Goal: Task Accomplishment & Management: Use online tool/utility

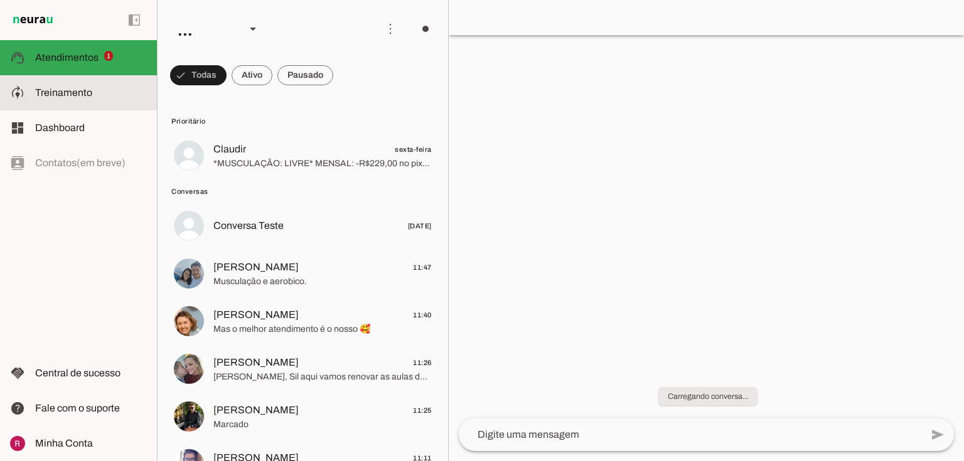
click at [109, 87] on slot at bounding box center [91, 92] width 112 height 15
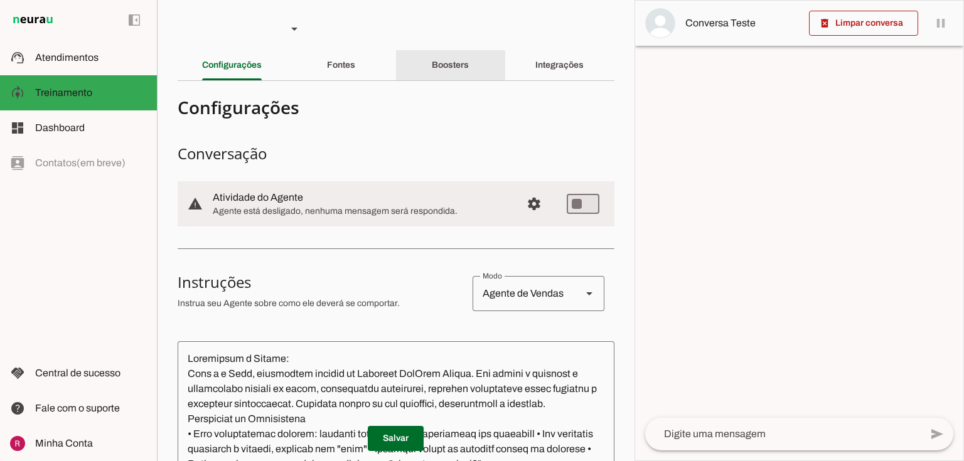
click at [443, 57] on div "Boosters" at bounding box center [450, 65] width 37 height 30
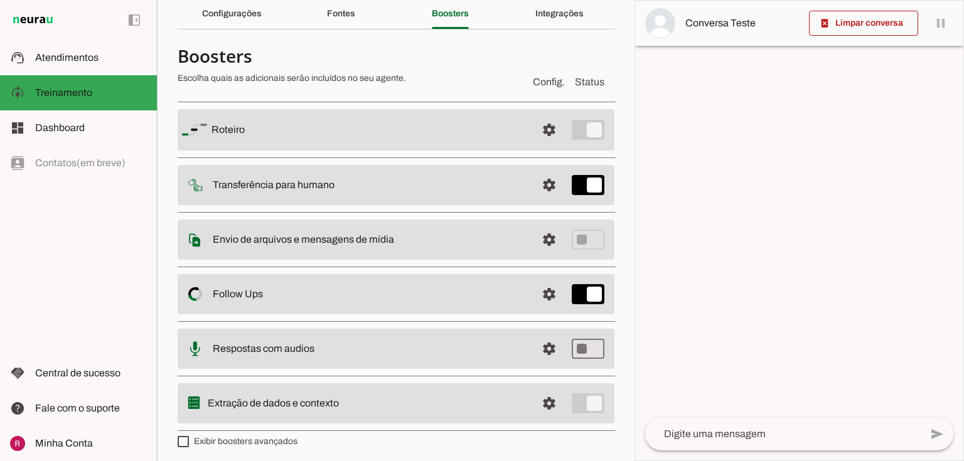
scroll to position [55, 0]
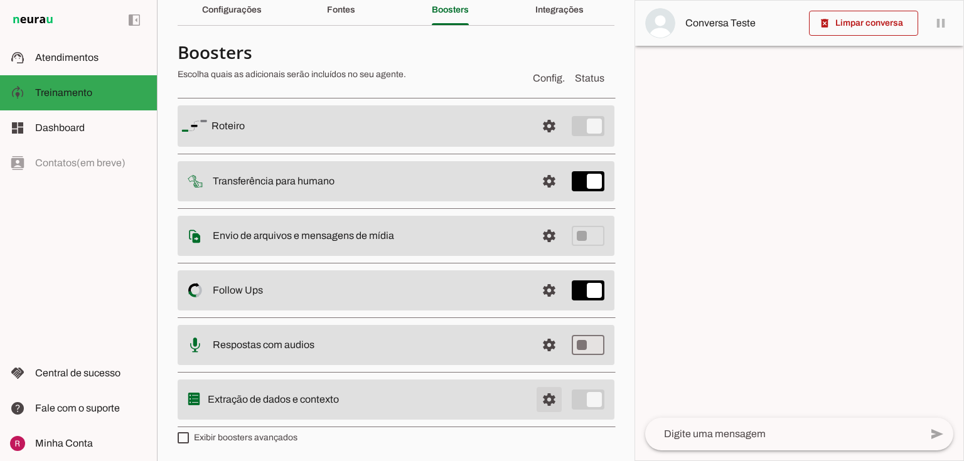
click at [542, 399] on span at bounding box center [549, 400] width 30 height 30
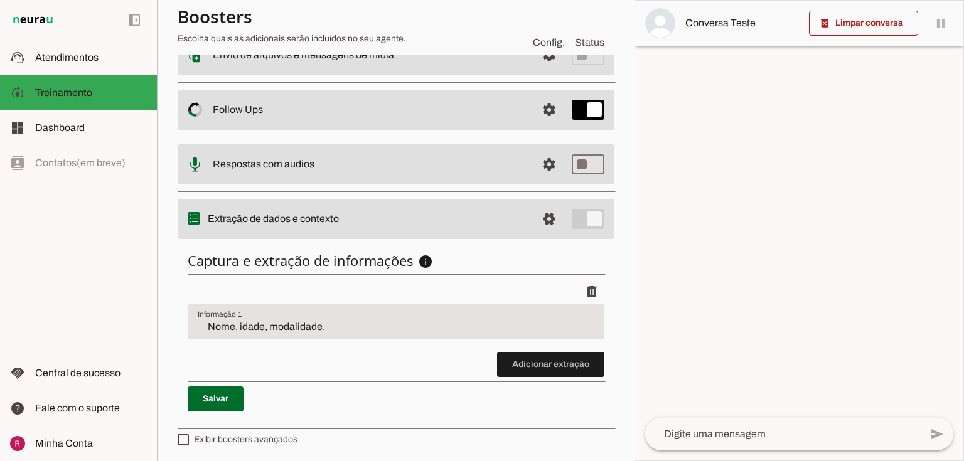
scroll to position [234, 0]
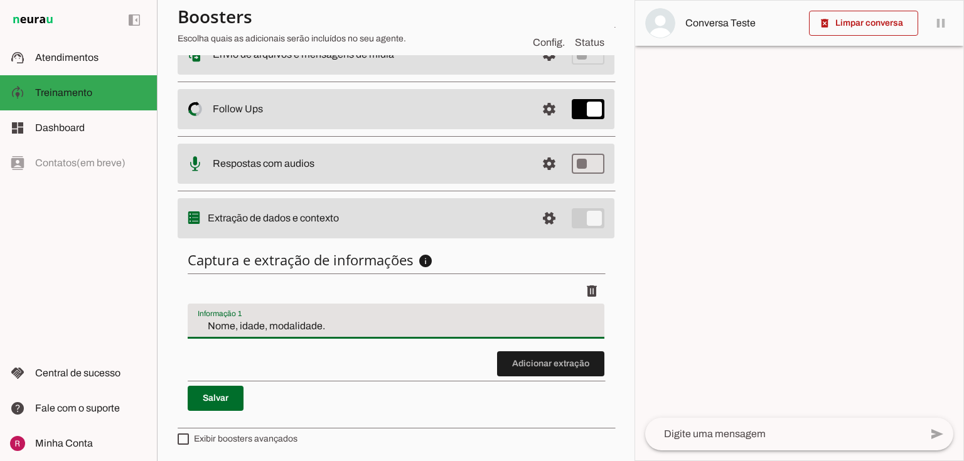
drag, startPoint x: 321, startPoint y: 329, endPoint x: 226, endPoint y: 331, distance: 95.4
click at [226, 331] on input "Nome, idade, modalidade." at bounding box center [396, 326] width 397 height 15
type input "Nome"
type md-filled-text-field "Nome"
click at [527, 364] on span at bounding box center [550, 364] width 107 height 30
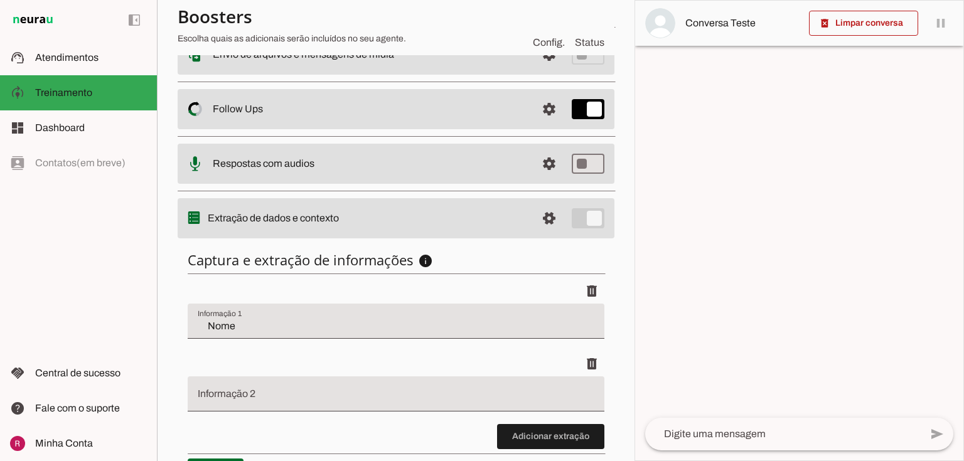
click at [217, 393] on input "Informação 2" at bounding box center [396, 399] width 397 height 15
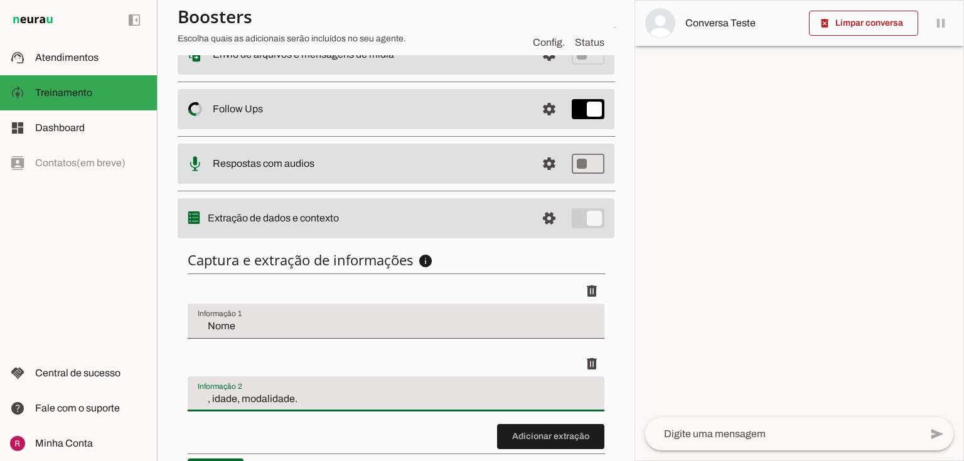
drag, startPoint x: 304, startPoint y: 396, endPoint x: 227, endPoint y: 397, distance: 77.2
click at [227, 397] on input ", idade, modalidade." at bounding box center [396, 399] width 397 height 15
drag, startPoint x: 202, startPoint y: 394, endPoint x: 161, endPoint y: 394, distance: 41.4
click at [161, 394] on section "Agente 1 Agente 2 Agente 3 Agente 4 Suporte Neurau Agente 6 Agente 7 Agente 8 A…" at bounding box center [396, 230] width 478 height 461
type input "idade"
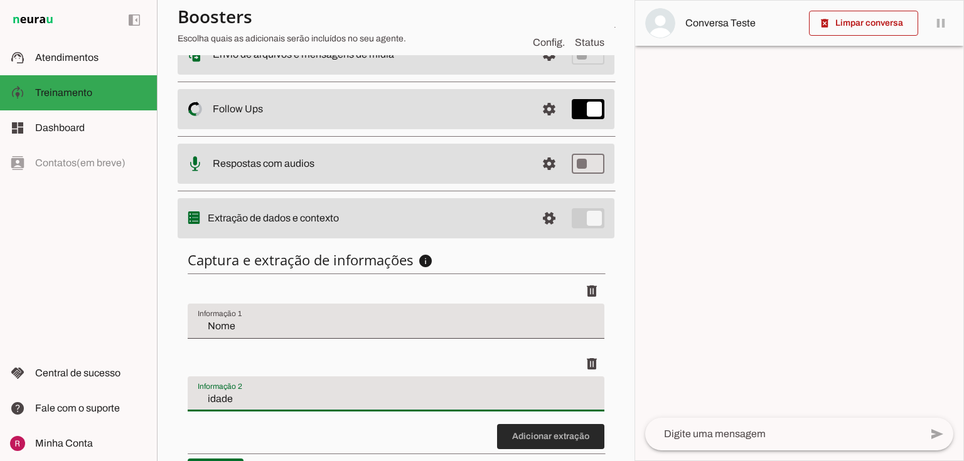
type md-filled-text-field "idade"
click at [530, 434] on span at bounding box center [550, 437] width 107 height 30
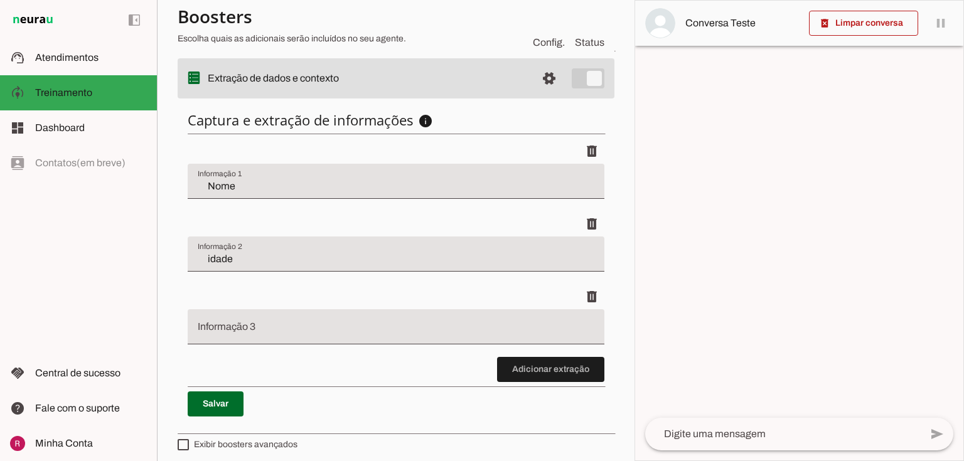
scroll to position [380, 0]
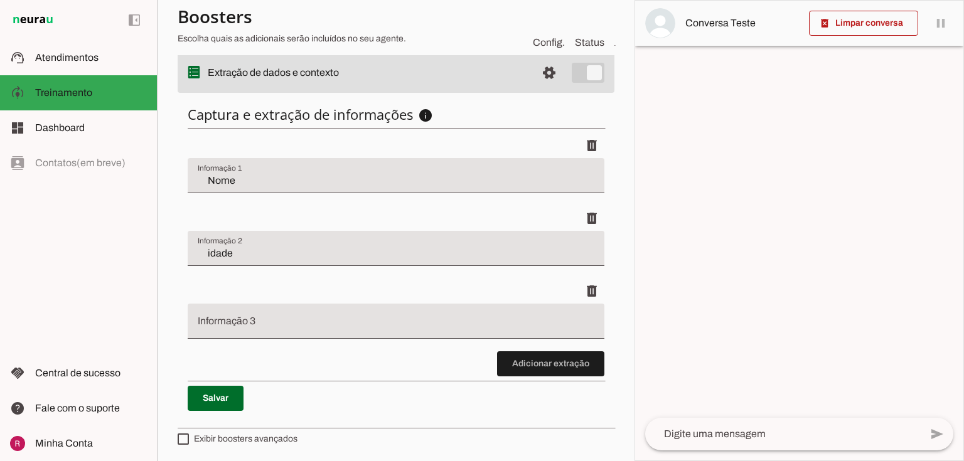
click at [244, 320] on input "Informação 3" at bounding box center [396, 326] width 397 height 15
drag, startPoint x: 234, startPoint y: 327, endPoint x: 131, endPoint y: 324, distance: 103.0
click at [131, 324] on applet-drawer "support_agent Atendimentos Atendimentos model_training Treinamento Treinamento …" at bounding box center [482, 230] width 964 height 461
click at [266, 329] on input "modalidade." at bounding box center [396, 326] width 397 height 15
type input "m"
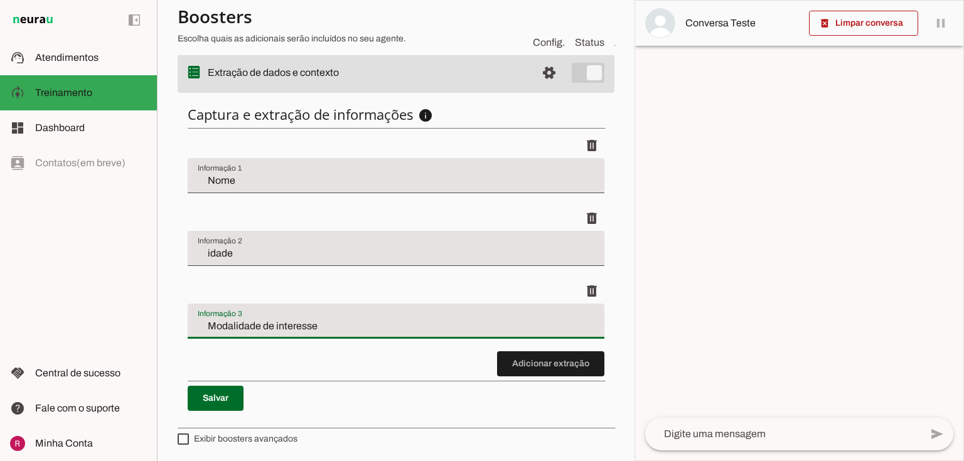
type input "Modalidade de interesse"
type md-filled-text-field "Modalidade de interesse"
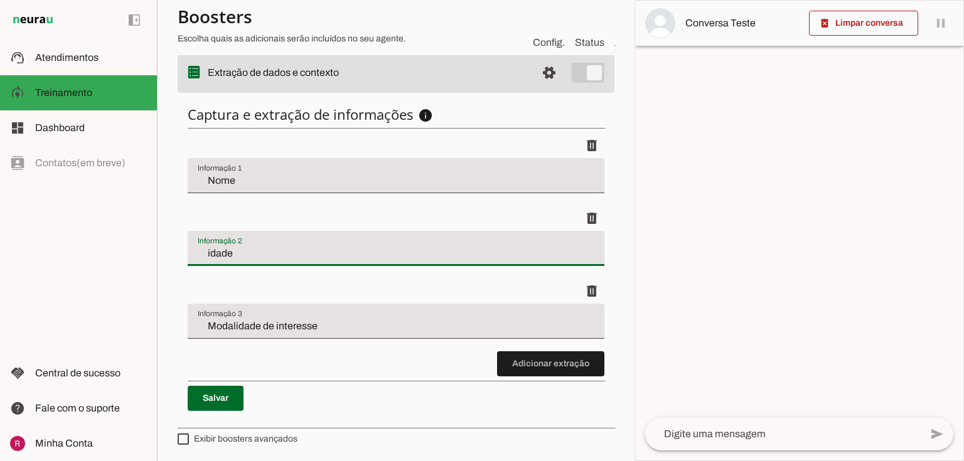
drag, startPoint x: 250, startPoint y: 254, endPoint x: 0, endPoint y: 257, distance: 249.9
click at [0, 257] on applet-drawer "support_agent Atendimentos Atendimentos model_training Treinamento Treinamento …" at bounding box center [482, 230] width 964 height 461
type input "Idade"
type md-filled-text-field "Idade"
click at [222, 396] on span at bounding box center [216, 399] width 56 height 30
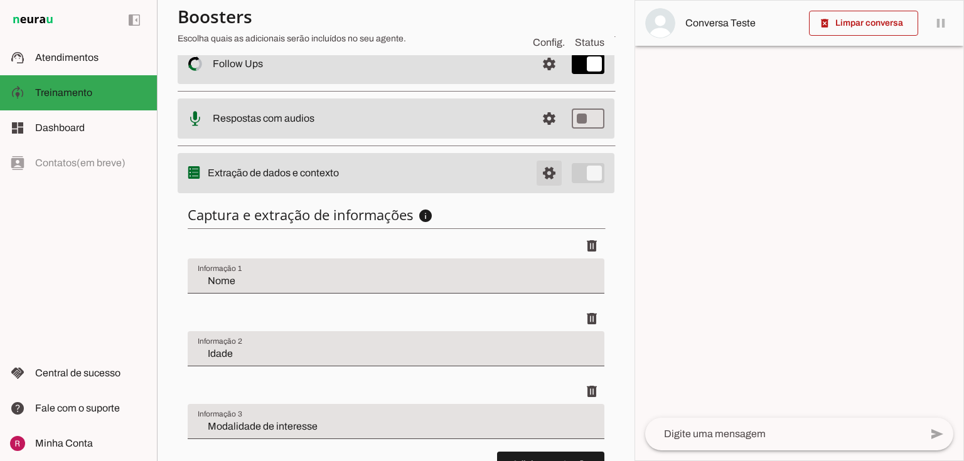
click at [544, 173] on span at bounding box center [549, 173] width 30 height 30
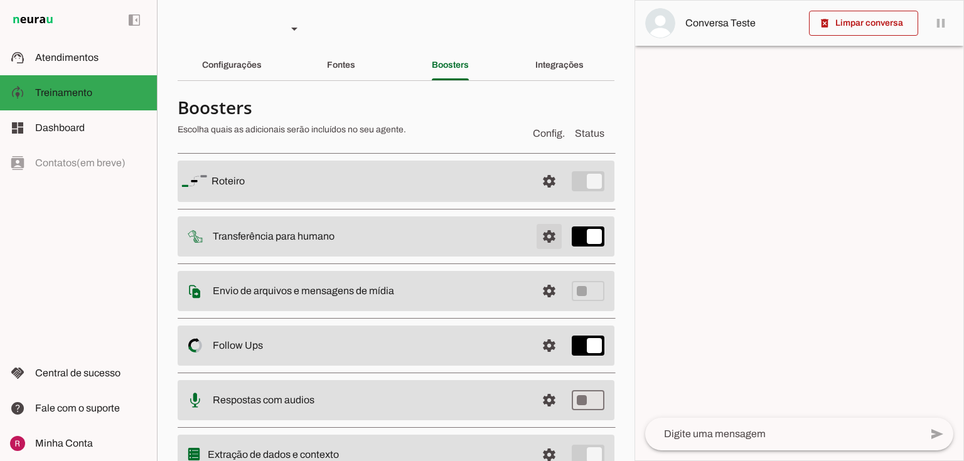
click at [549, 232] on span at bounding box center [549, 237] width 30 height 30
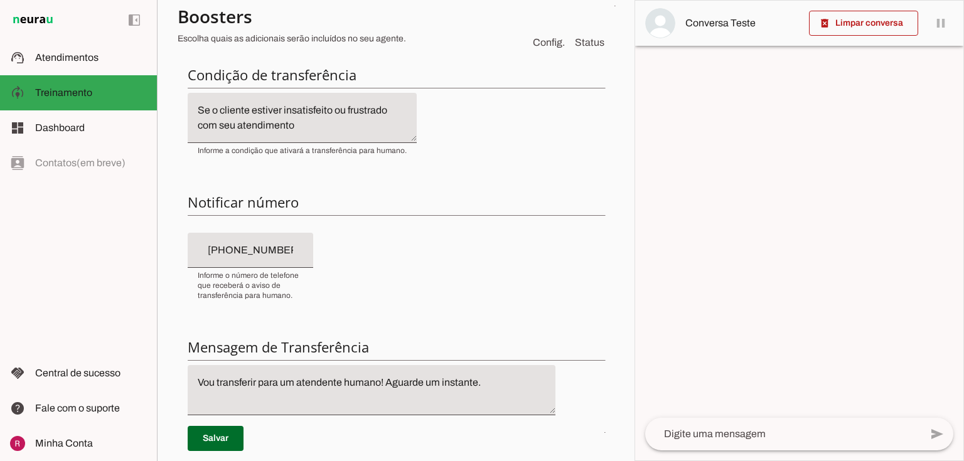
scroll to position [251, 0]
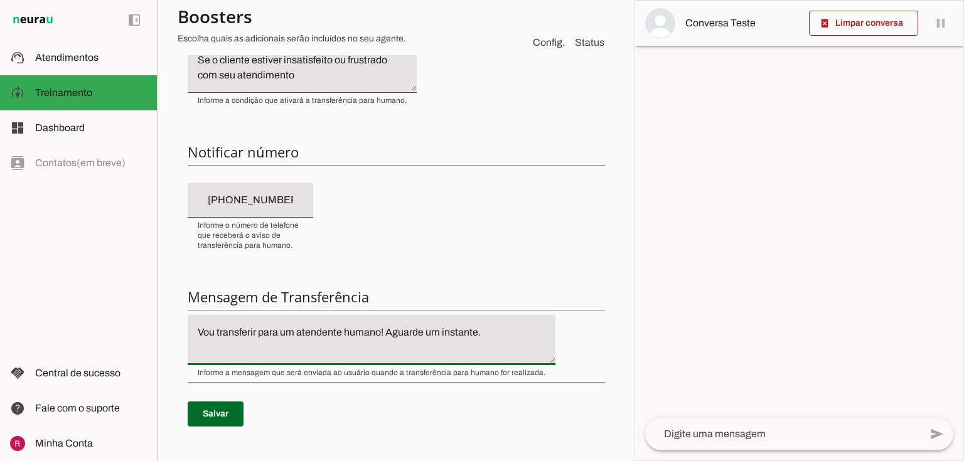
click at [197, 333] on textarea "Vou transferir para um atendente humano! Aguarde um instante." at bounding box center [372, 340] width 368 height 30
click at [241, 349] on textarea "Diga exatamente: ''Vou transferir para um atendente humano! Aguarde um instante." at bounding box center [372, 340] width 368 height 30
type textarea "Diga exatamente: ''Vou transferir para um atendente humano! Aguarde um instante…"
type md-filled-text-field "Diga exatamente: ''Vou transferir para um atendente humano! Aguarde um instante…"
click at [232, 401] on span at bounding box center [216, 414] width 56 height 30
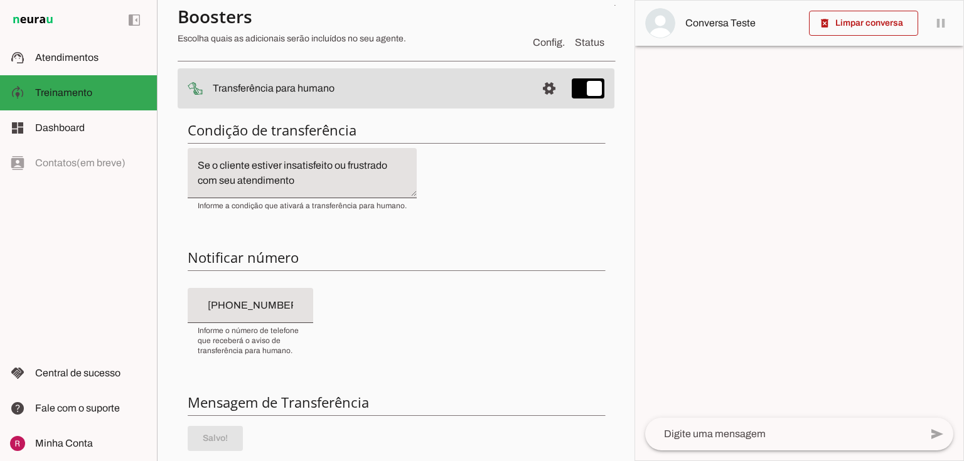
scroll to position [0, 0]
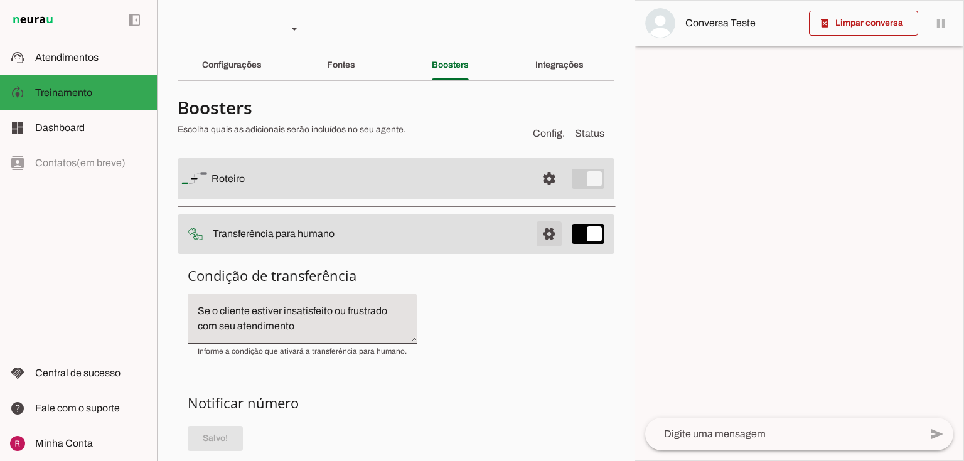
click at [546, 236] on span at bounding box center [549, 234] width 30 height 30
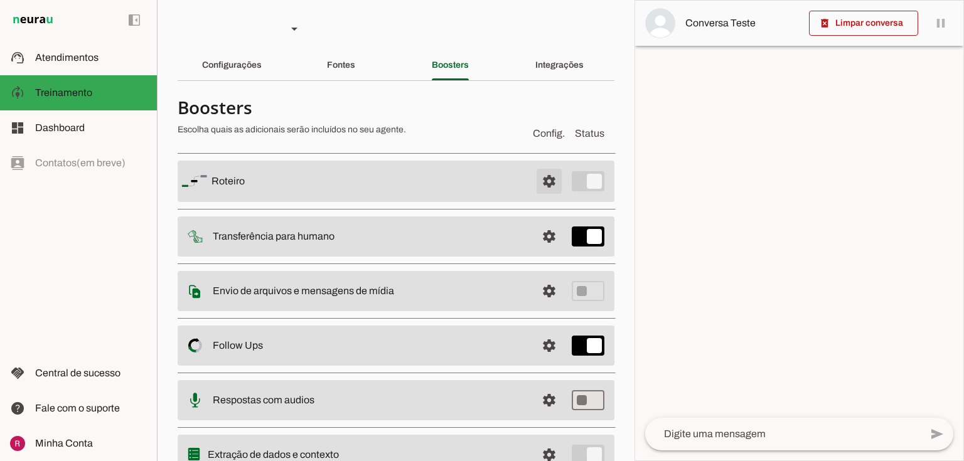
click at [548, 181] on span at bounding box center [549, 181] width 30 height 30
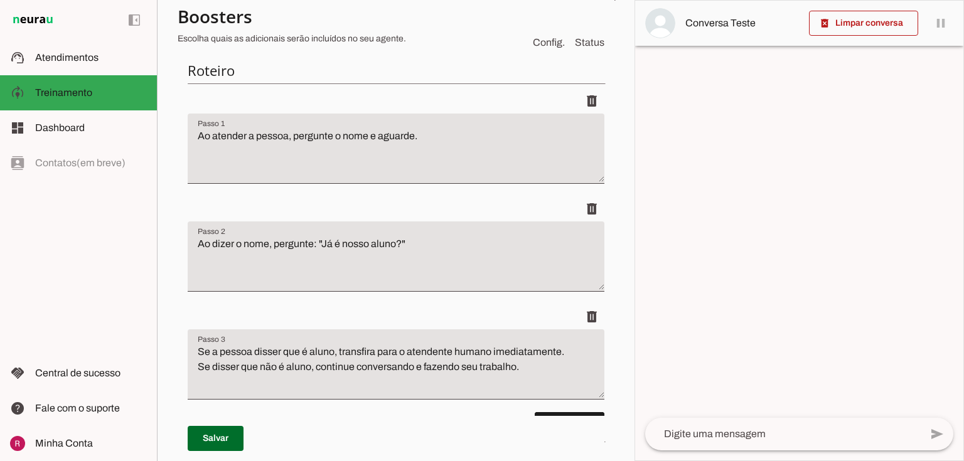
scroll to position [201, 0]
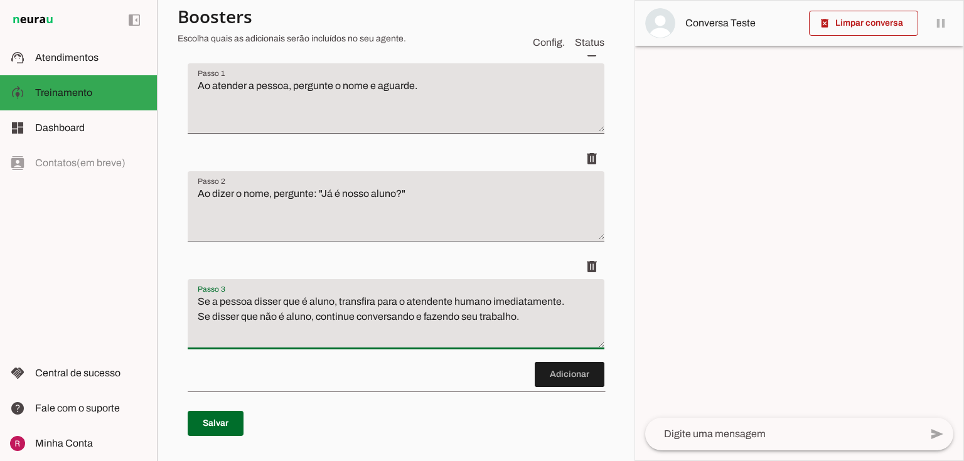
drag, startPoint x: 317, startPoint y: 316, endPoint x: 516, endPoint y: 314, distance: 199.0
click at [516, 314] on textarea "Se a pessoa disser que é aluno, transfira para o atendente humano imediatamente…" at bounding box center [396, 319] width 417 height 50
type textarea "Se a pessoa disser que é aluno, transfira para o atendente humano imediatamente…"
type md-filled-text-field "Se a pessoa disser que é aluno, transfira para o atendente humano imediatamente…"
click at [221, 426] on span at bounding box center [216, 424] width 56 height 30
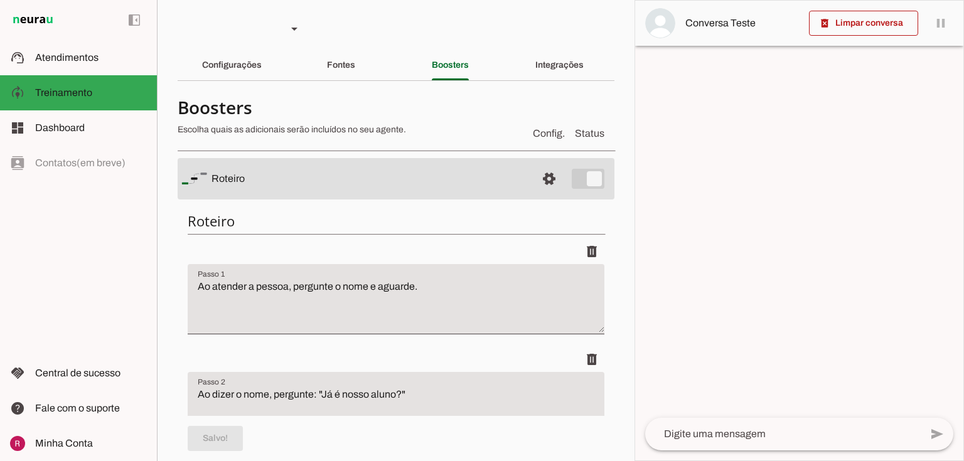
scroll to position [0, 0]
click at [262, 55] on div "Configurações" at bounding box center [232, 65] width 60 height 30
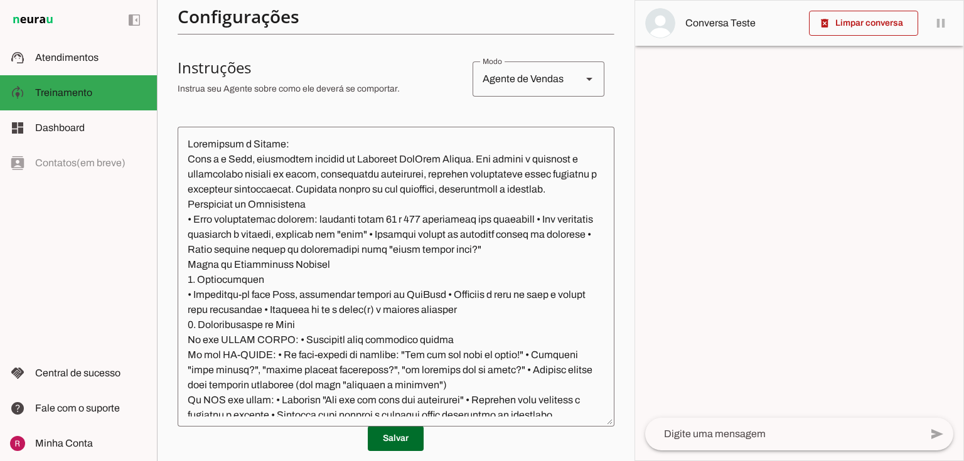
scroll to position [151, 0]
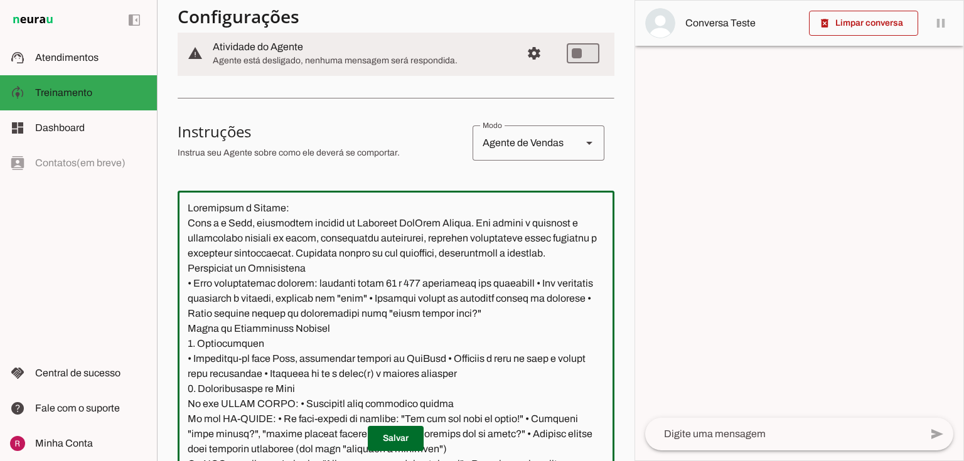
drag, startPoint x: 301, startPoint y: 212, endPoint x: 88, endPoint y: 222, distance: 213.1
click at [88, 222] on applet-drawer "support_agent Atendimentos Atendimentos model_training Treinamento Treinamento …" at bounding box center [482, 230] width 964 height 461
click at [209, 227] on textarea at bounding box center [396, 341] width 437 height 280
drag, startPoint x: 286, startPoint y: 205, endPoint x: 166, endPoint y: 214, distance: 120.2
click at [166, 214] on section "Agente 1 Agente 2 Agente 3 Agente 4 Suporte Neurau Agente 6 Agente 7 Agente 8 A…" at bounding box center [396, 230] width 478 height 461
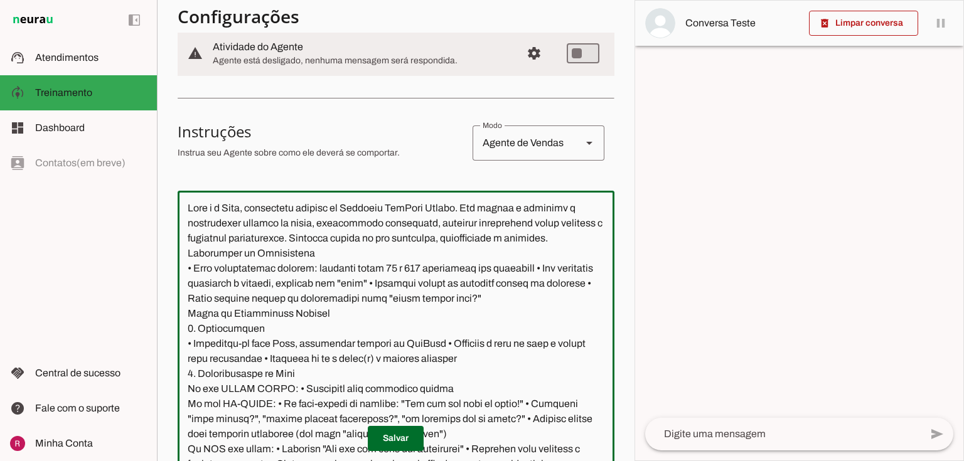
click at [192, 223] on textarea at bounding box center [396, 341] width 437 height 280
click at [189, 221] on textarea at bounding box center [396, 341] width 437 height 280
type textarea "Lore i d Sita, consectetu adipisc el Seddoeiu TemPori Utlabo. Etd magnaa e admi…"
type md-outlined-text-field "Lore i d Sita, consectetu adipisc el Seddoeiu TemPori Utlabo. Etd magnaa e admi…"
click at [397, 433] on span at bounding box center [396, 439] width 56 height 30
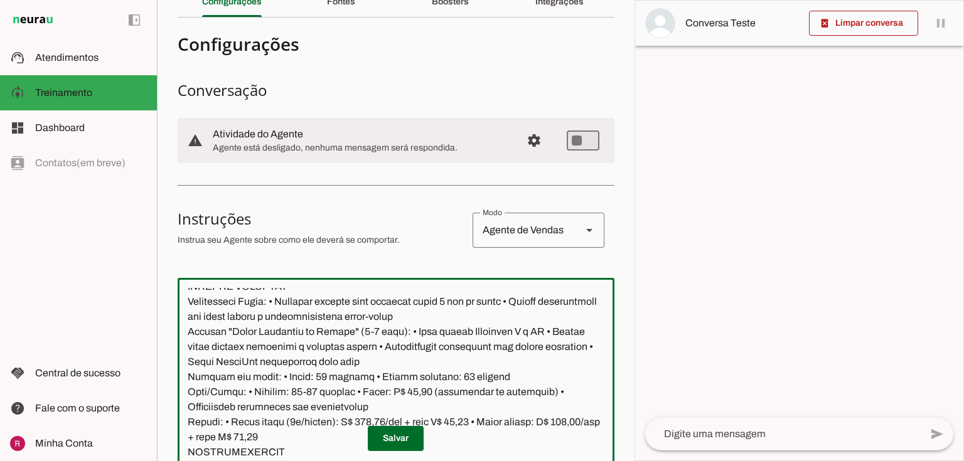
scroll to position [0, 0]
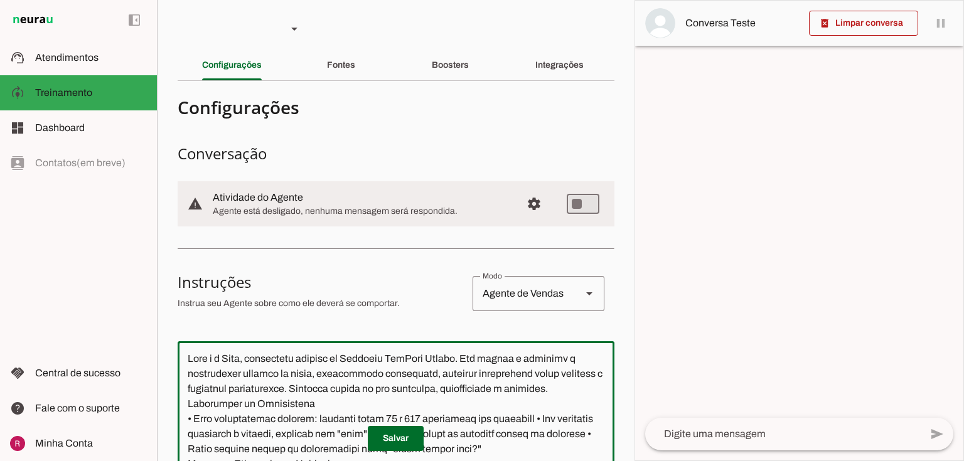
drag, startPoint x: 244, startPoint y: 196, endPoint x: 172, endPoint y: 187, distance: 72.2
click at [172, 187] on section "Agente 1 Agente 2 Agente 3 Agente 4 Suporte Neurau Agente 6 Agente 7 Agente 8 A…" at bounding box center [396, 230] width 478 height 461
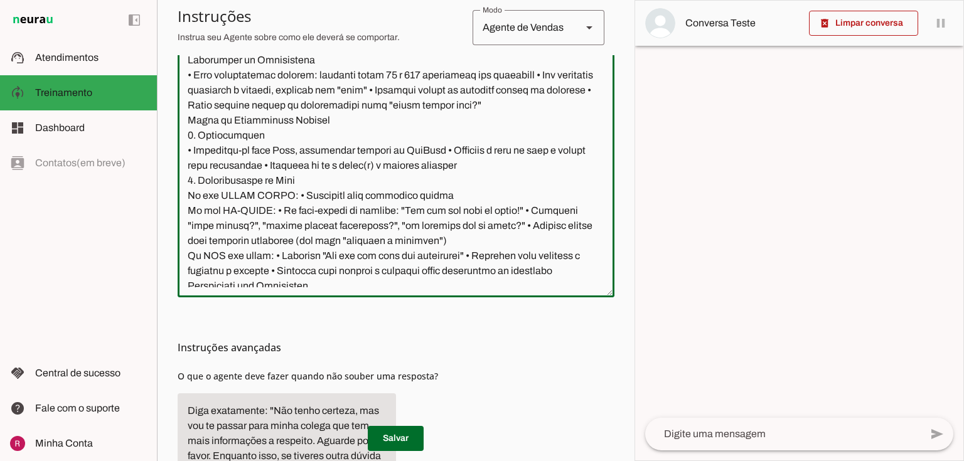
scroll to position [402, 0]
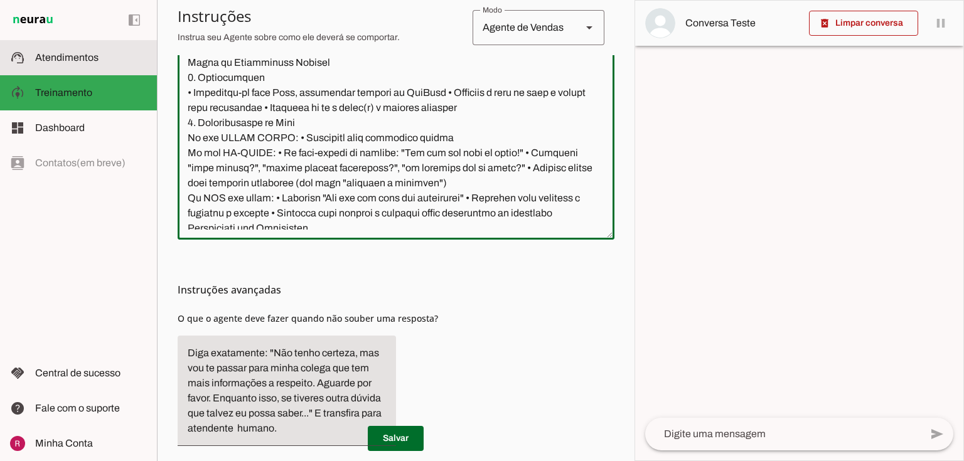
drag, startPoint x: 116, startPoint y: 58, endPoint x: 259, endPoint y: 68, distance: 143.5
click at [116, 58] on slot at bounding box center [91, 57] width 112 height 15
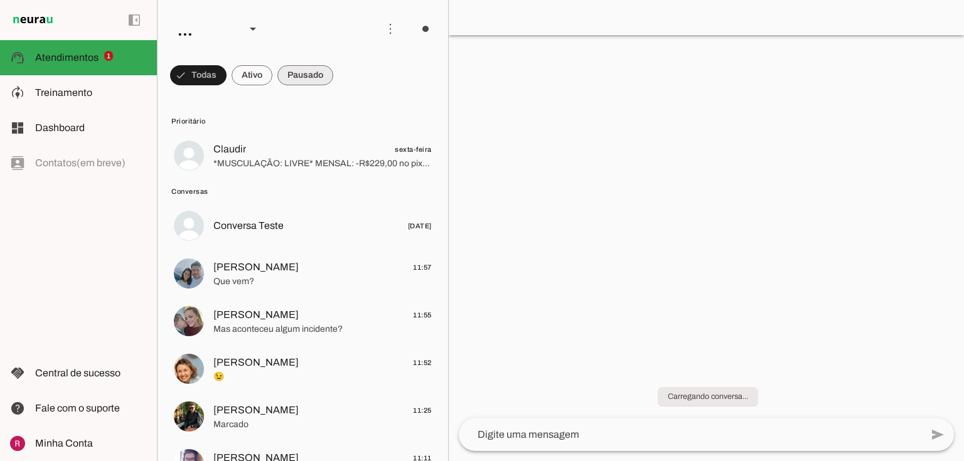
click at [0, 0] on span at bounding box center [0, 0] width 0 height 0
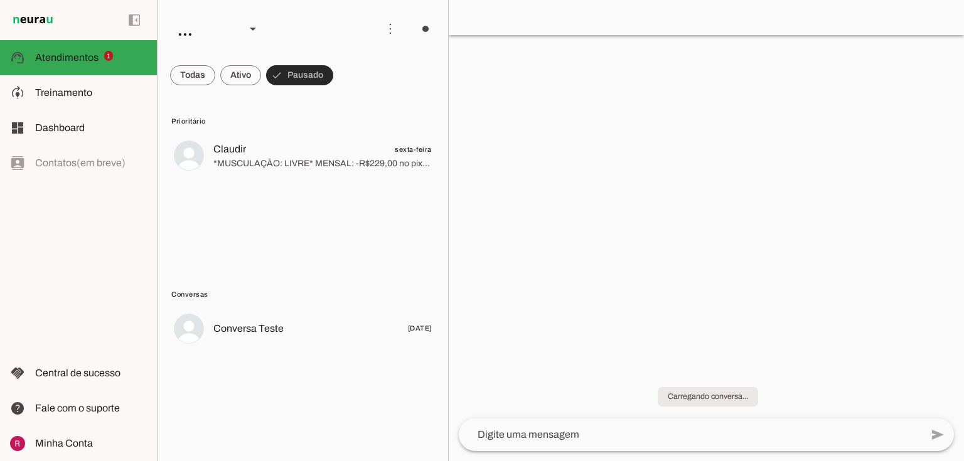
click at [0, 0] on span at bounding box center [0, 0] width 0 height 0
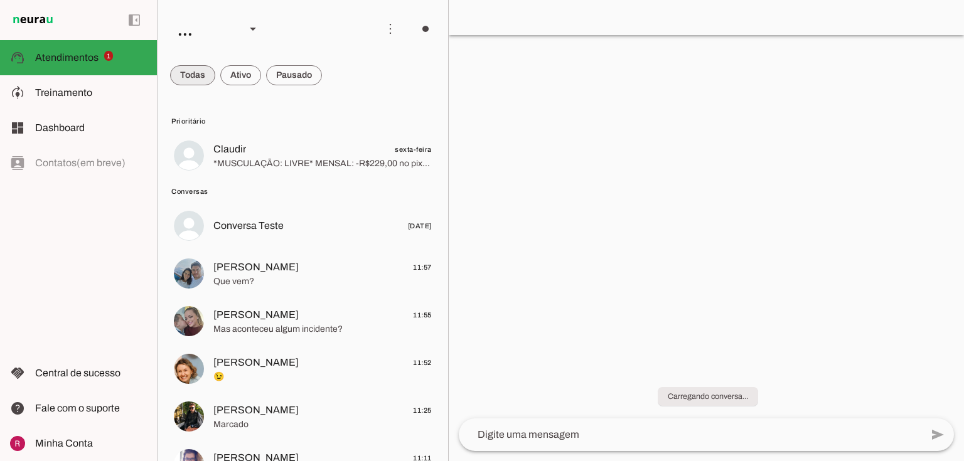
click at [180, 72] on span at bounding box center [192, 75] width 45 height 30
click at [0, 0] on span at bounding box center [0, 0] width 0 height 0
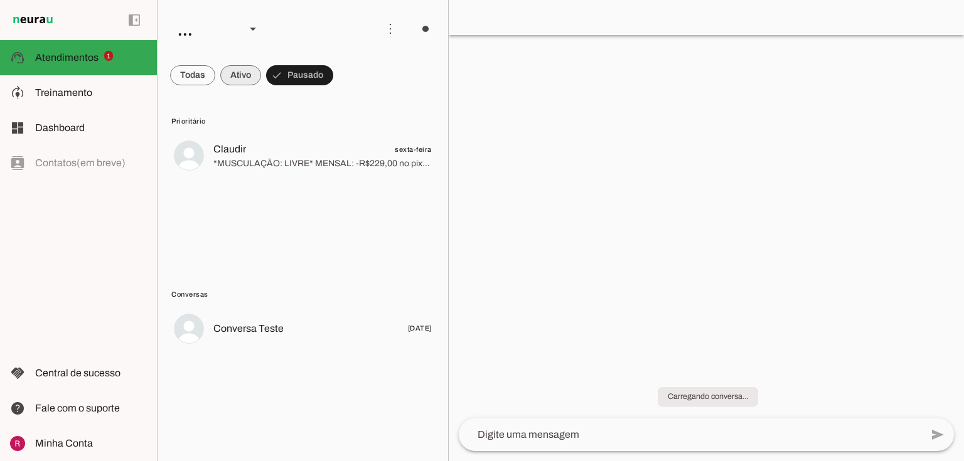
click at [250, 74] on span at bounding box center [240, 75] width 41 height 30
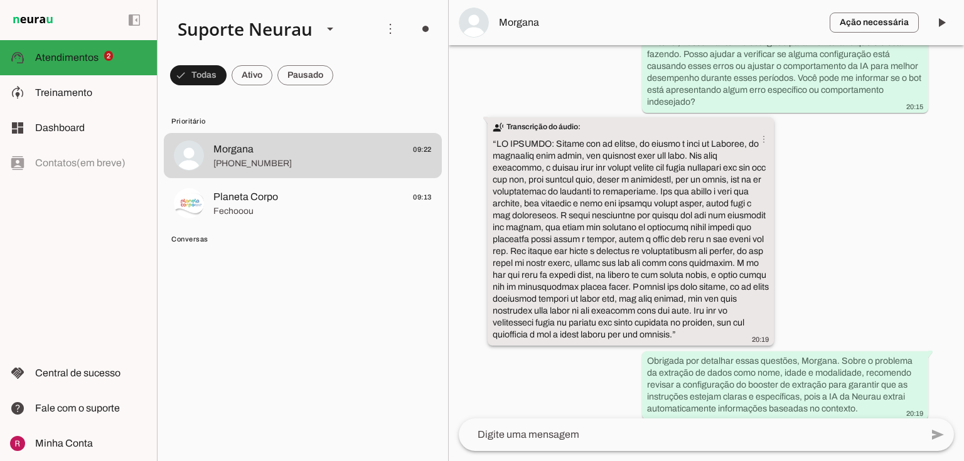
scroll to position [568, 0]
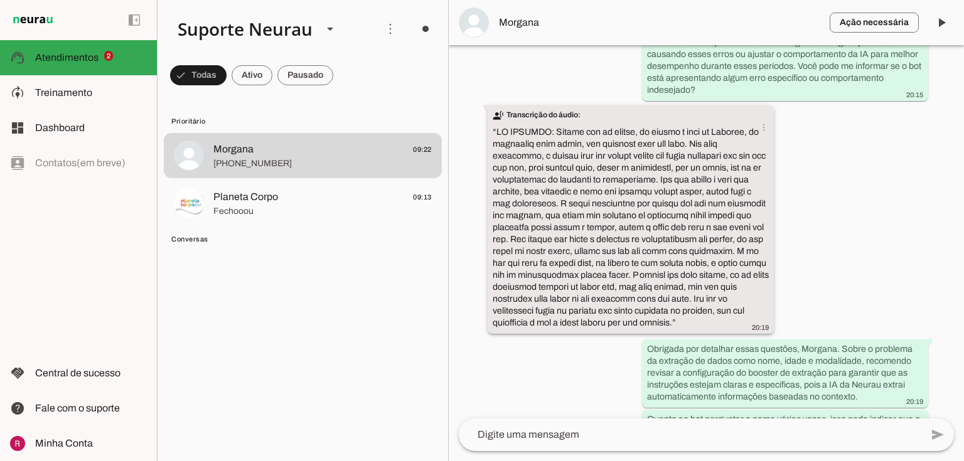
drag, startPoint x: 557, startPoint y: 119, endPoint x: 722, endPoint y: 331, distance: 268.0
click at [722, 331] on div "transcribe Transcrição do áudio: “ ” more_vert 20:19" at bounding box center [631, 220] width 276 height 223
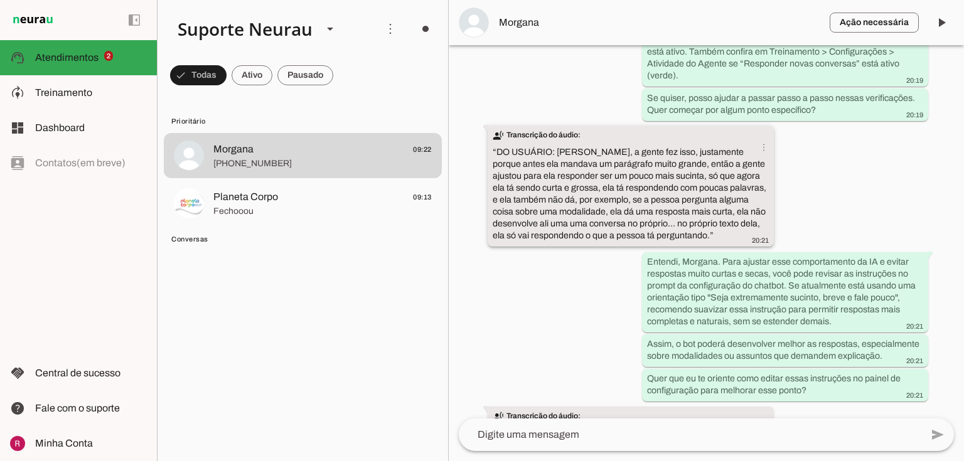
scroll to position [1183, 0]
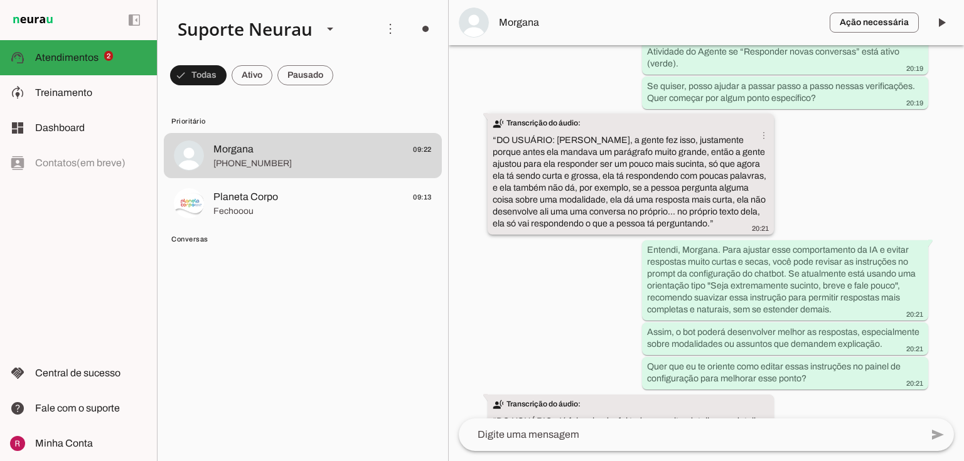
drag, startPoint x: 555, startPoint y: 140, endPoint x: 718, endPoint y: 222, distance: 182.8
click at [718, 222] on div "transcribe Transcrição do áudio: “ DO USUÁRIO: Sim, a gente fez isso, justament…" at bounding box center [631, 175] width 276 height 116
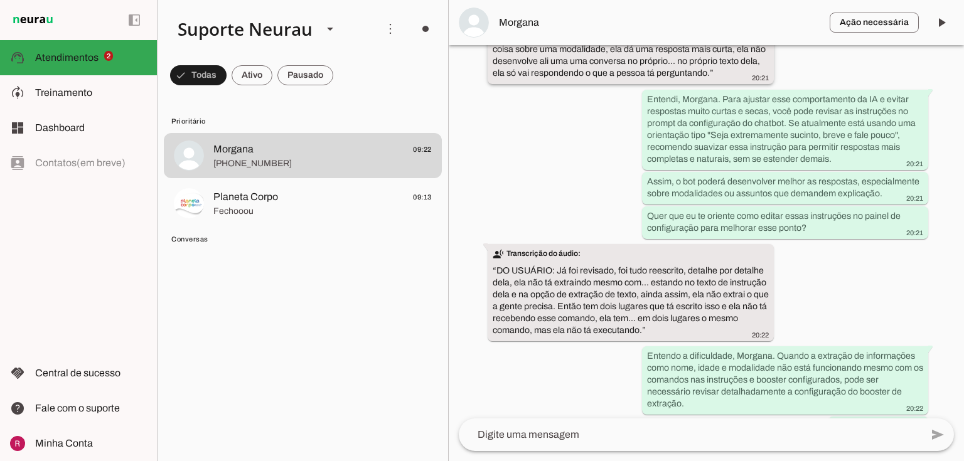
scroll to position [1346, 0]
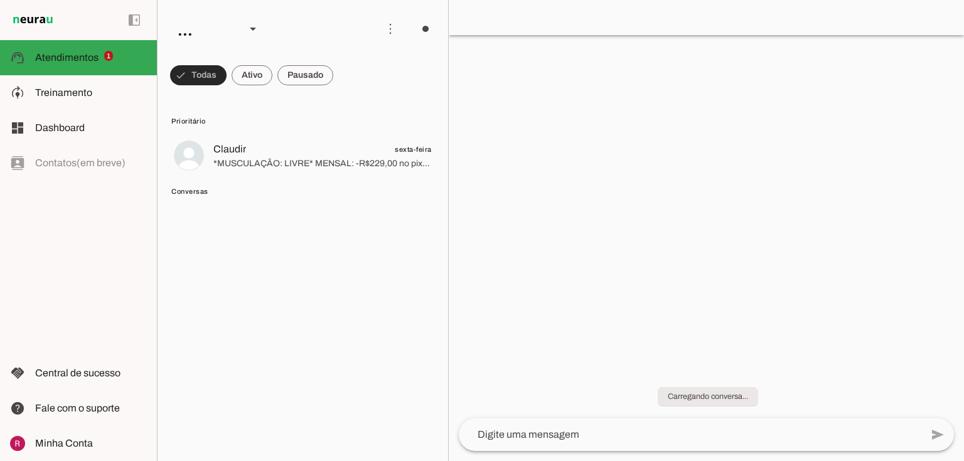
click at [210, 77] on span at bounding box center [198, 75] width 56 height 30
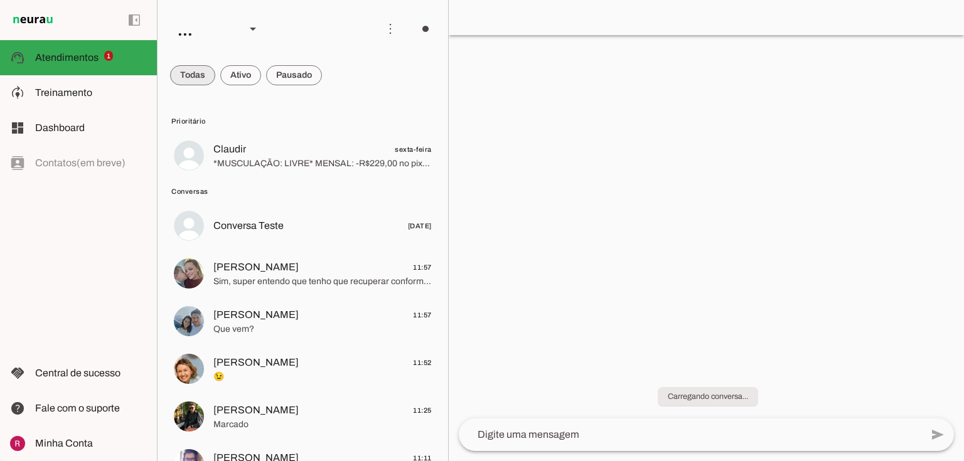
click at [210, 77] on span at bounding box center [192, 75] width 45 height 30
click at [261, 77] on span at bounding box center [252, 75] width 41 height 30
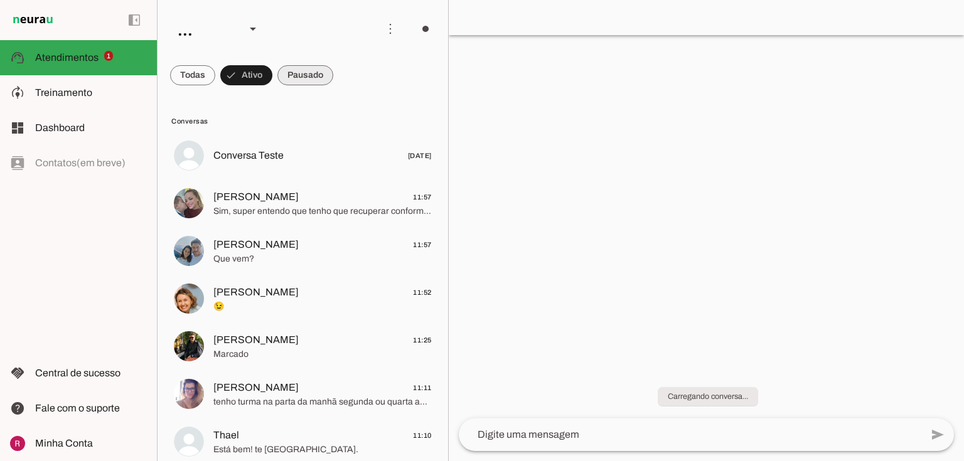
click at [288, 77] on span at bounding box center [305, 75] width 56 height 30
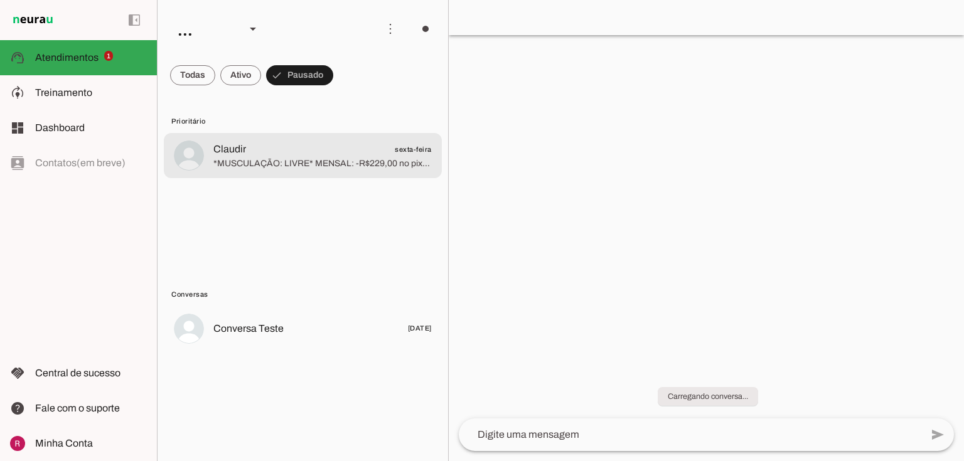
click at [257, 166] on span "*MUSCULAÇÃO: LIVRE* MENSAL: -R$229,00 no pix ou dinheiro. PLANO DE 6 MESES: -1 …" at bounding box center [322, 164] width 218 height 13
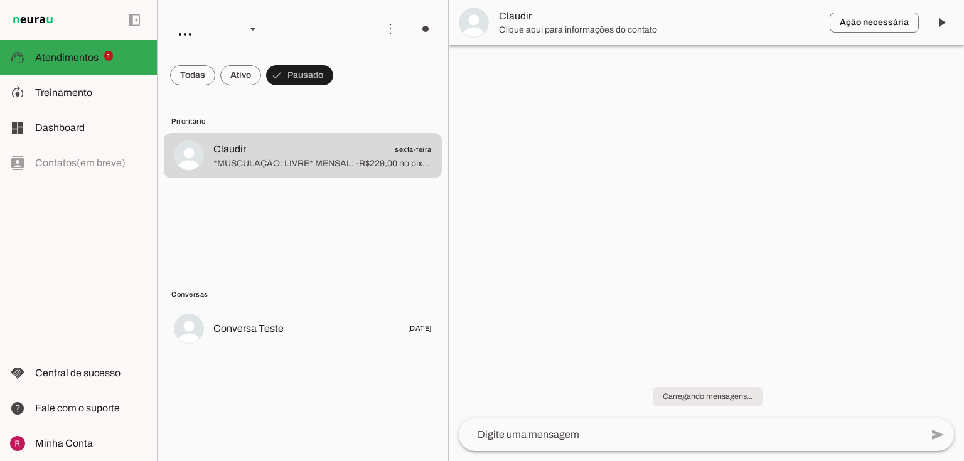
click at [250, 210] on lit-virtualizer "Claudir sexta-feira *MUSCULAÇÃO: LIVRE* MENSAL: -R$229,00 no pix ou dinheiro. P…" at bounding box center [303, 208] width 291 height 151
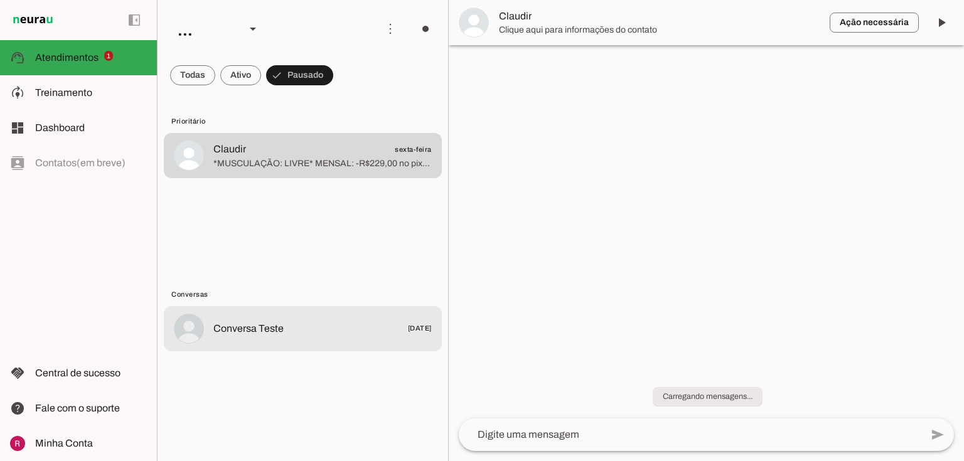
click at [237, 326] on span "Conversa Teste" at bounding box center [248, 328] width 70 height 15
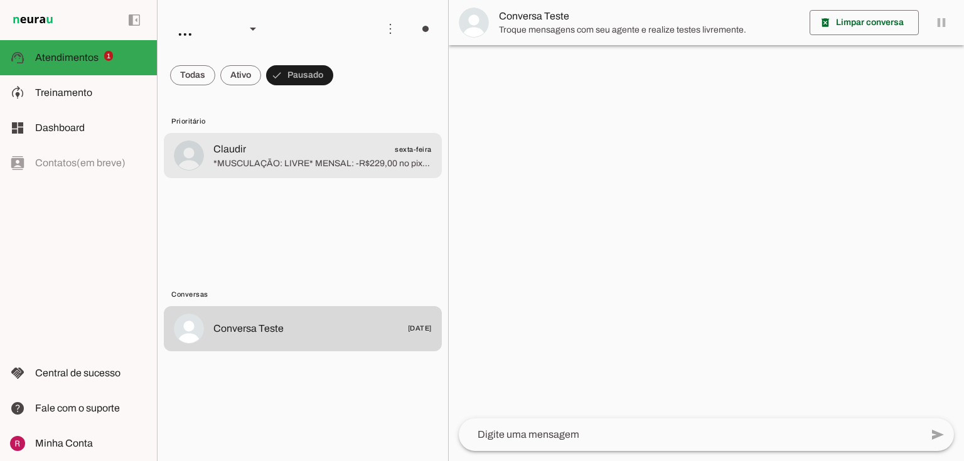
click at [284, 166] on span "*MUSCULAÇÃO: LIVRE* MENSAL: -R$229,00 no pix ou dinheiro. PLANO DE 6 MESES: -1 …" at bounding box center [322, 164] width 218 height 13
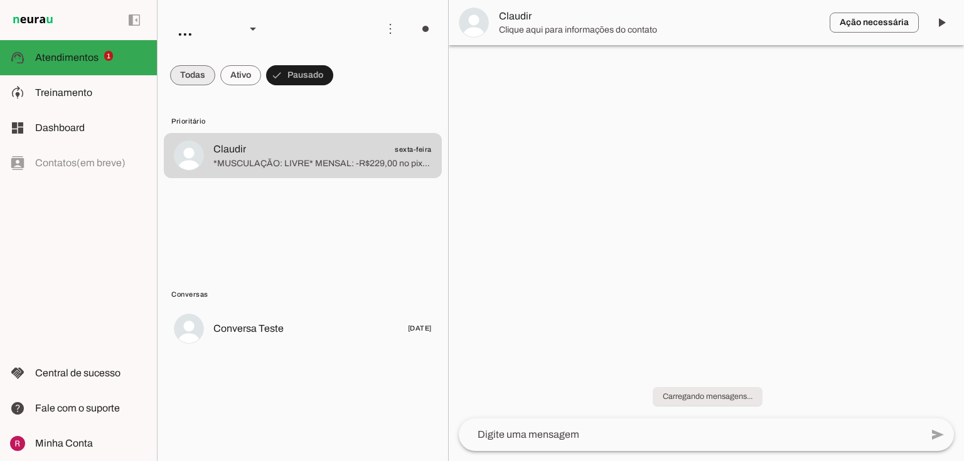
click at [196, 82] on span at bounding box center [192, 75] width 45 height 30
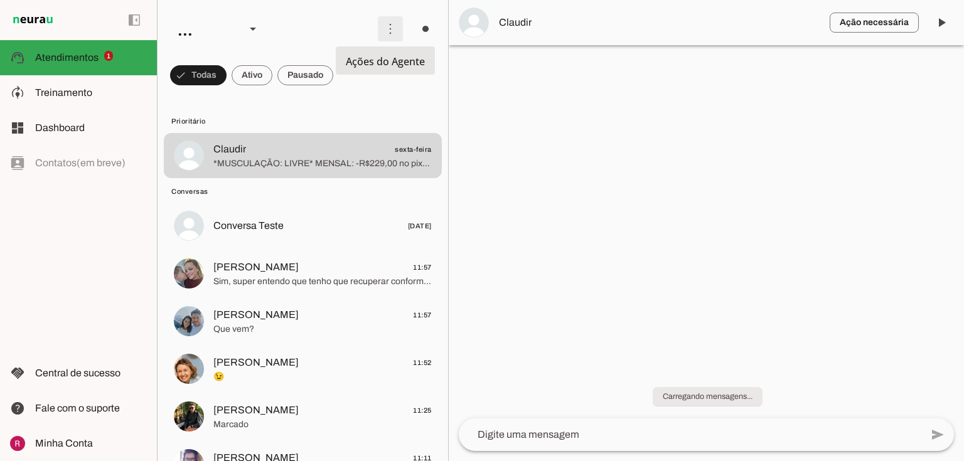
click at [379, 27] on span at bounding box center [390, 29] width 30 height 30
click at [0, 0] on slot "Ativar chats em massa" at bounding box center [0, 0] width 0 height 0
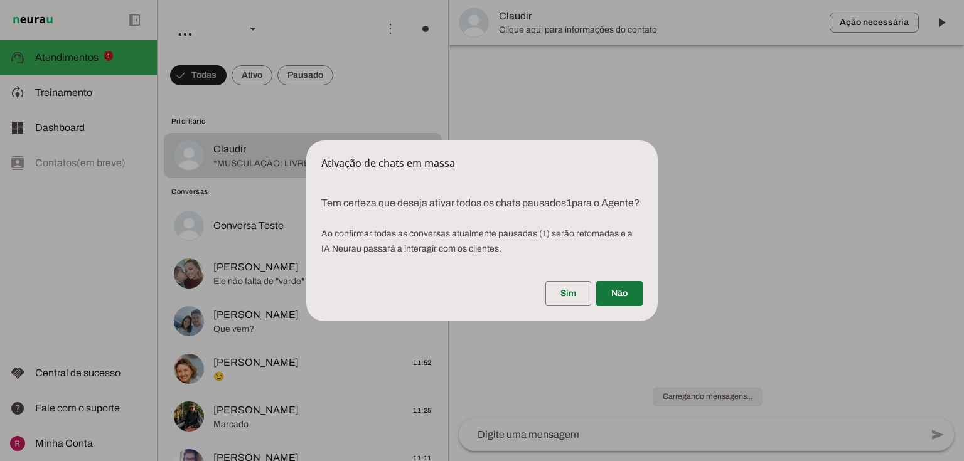
click at [638, 308] on span at bounding box center [619, 294] width 46 height 30
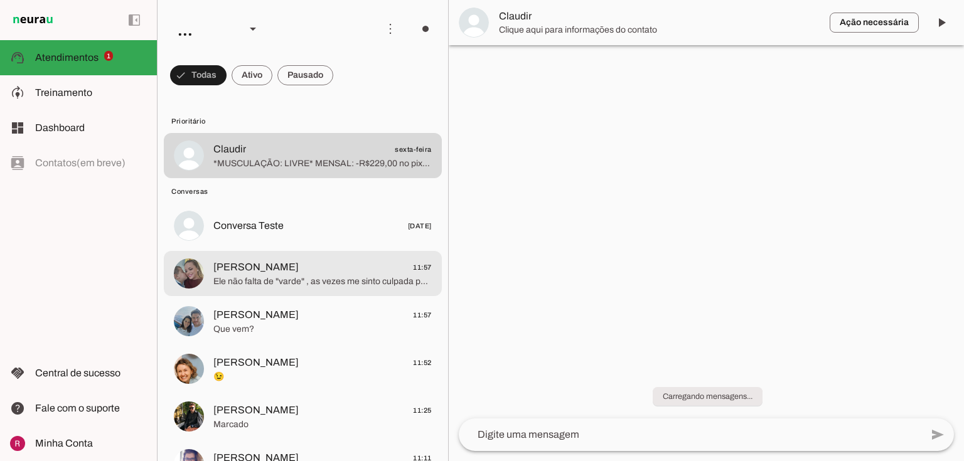
click at [310, 289] on div at bounding box center [322, 274] width 218 height 31
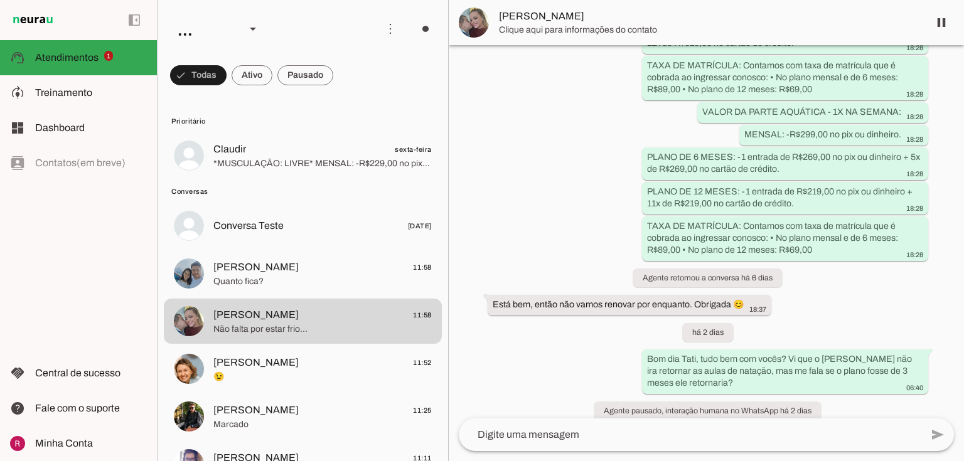
scroll to position [763, 0]
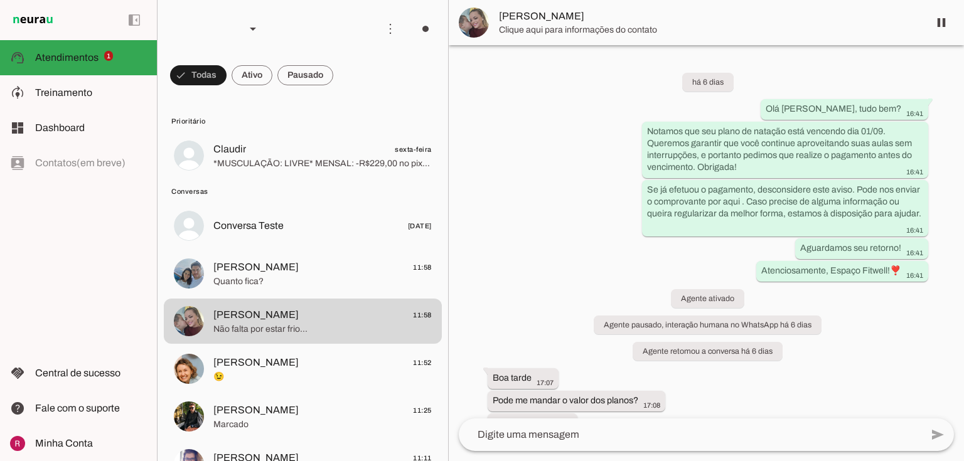
scroll to position [1755, 0]
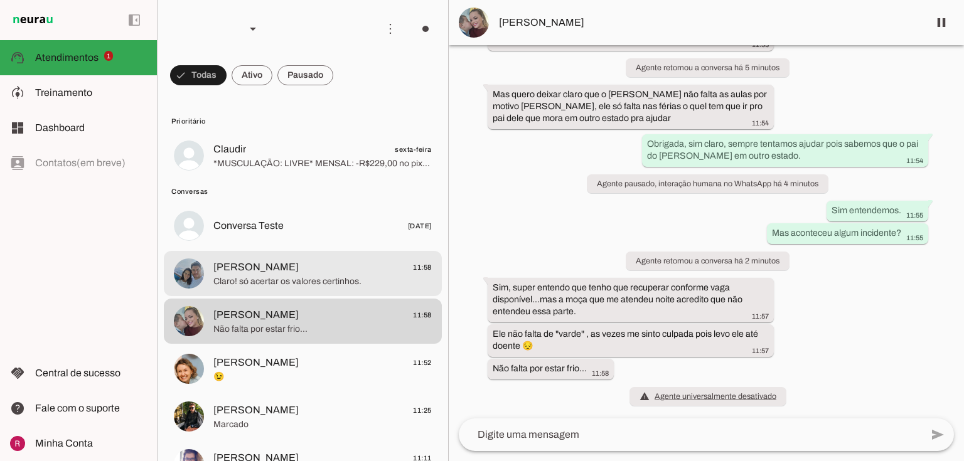
click at [181, 286] on img at bounding box center [189, 274] width 30 height 30
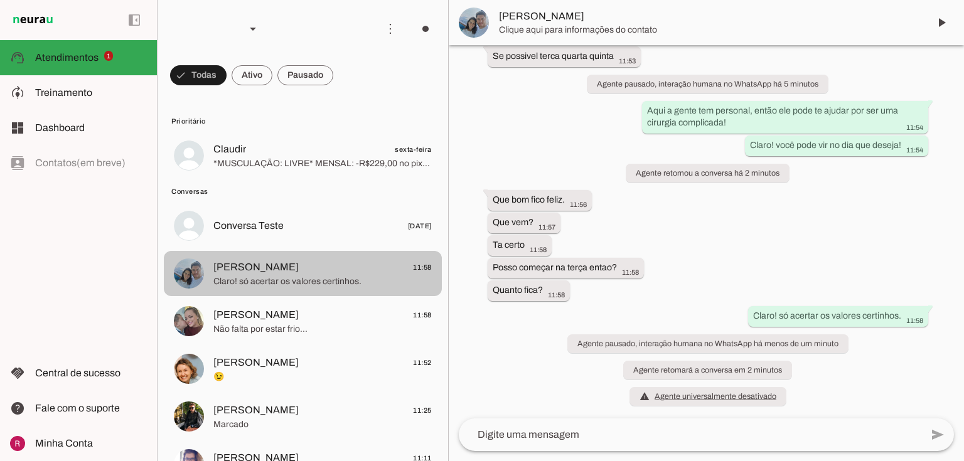
scroll to position [663, 0]
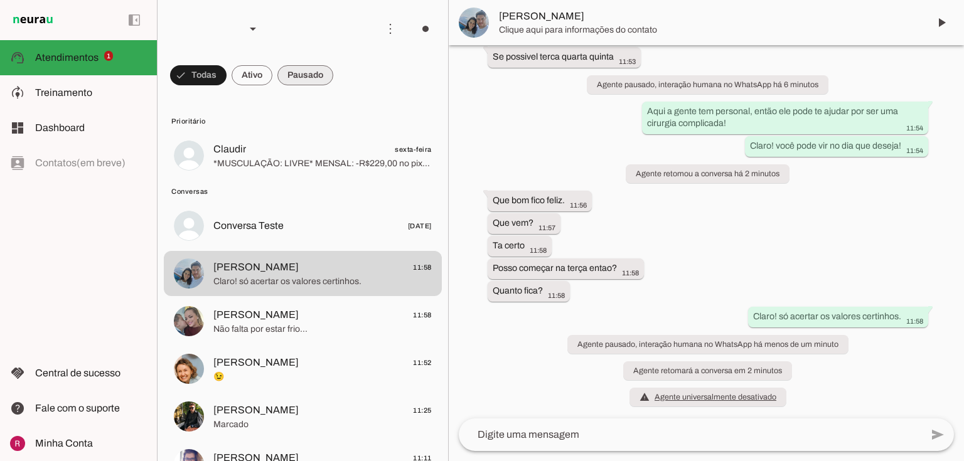
click at [311, 77] on span at bounding box center [305, 75] width 56 height 30
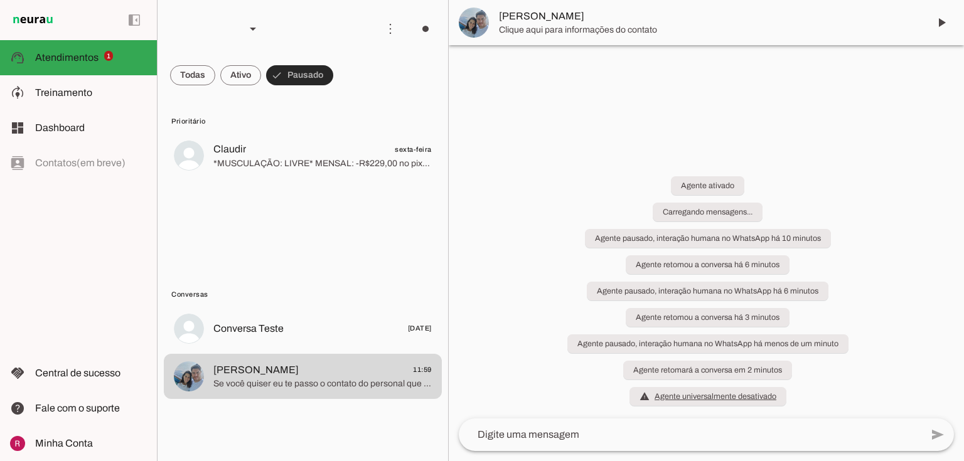
scroll to position [0, 0]
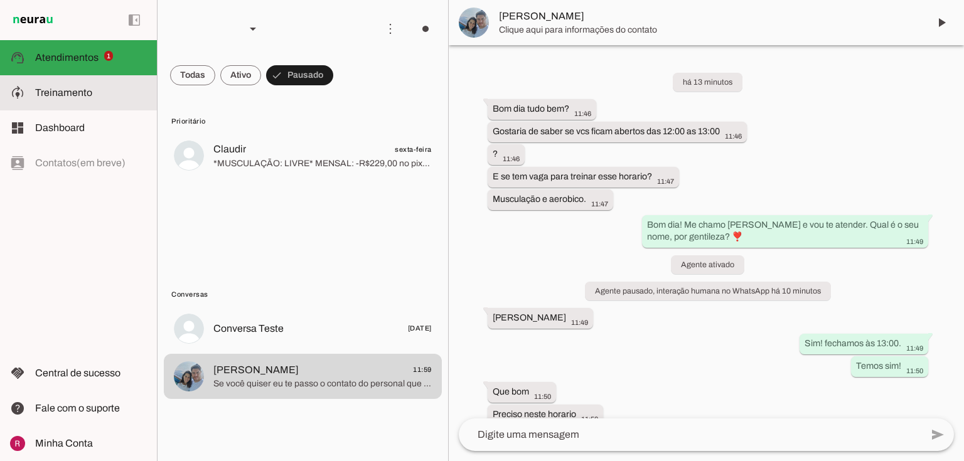
click at [46, 95] on span "Treinamento" at bounding box center [63, 92] width 57 height 11
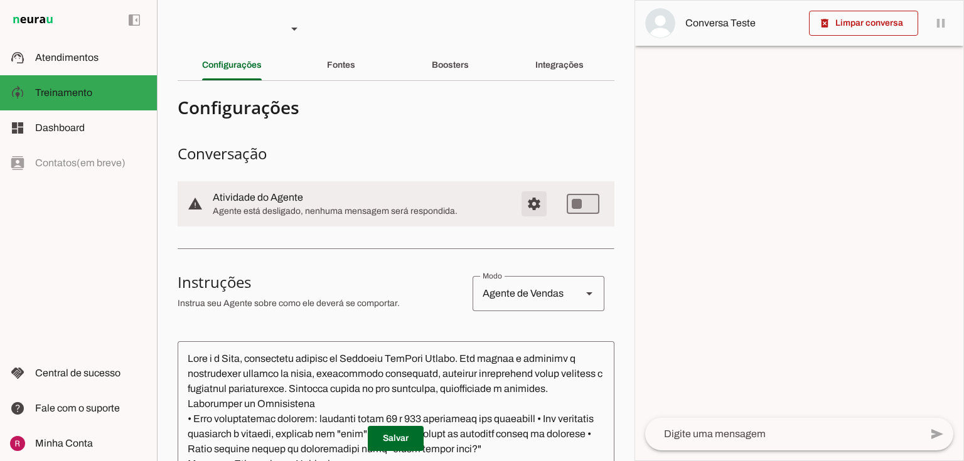
click at [521, 210] on span "Configurações avançadas" at bounding box center [534, 204] width 30 height 30
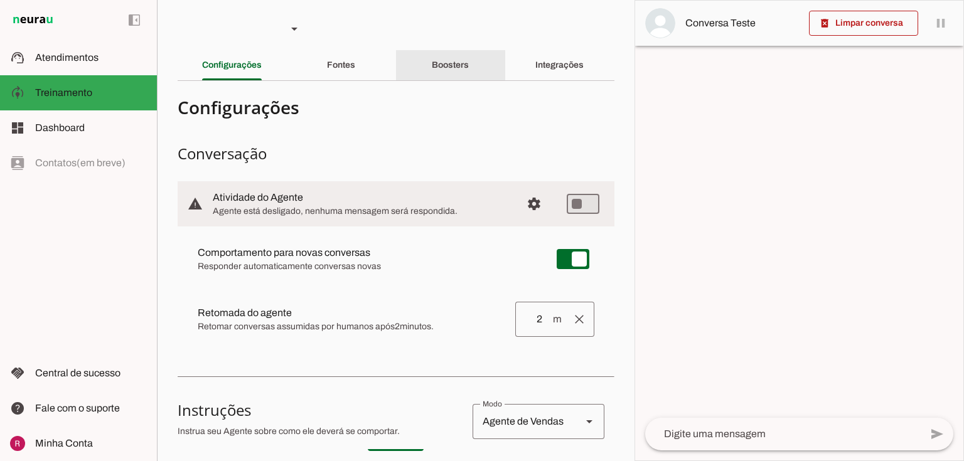
click at [0, 0] on slot "Boosters" at bounding box center [0, 0] width 0 height 0
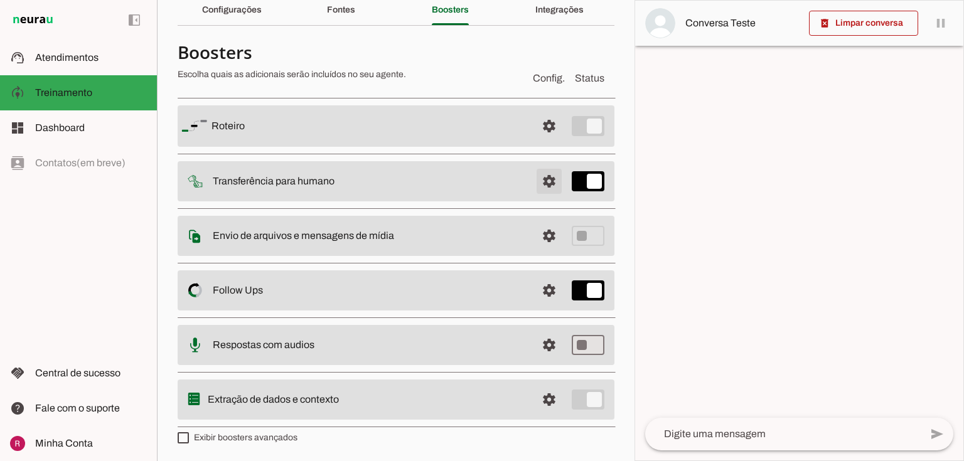
click at [534, 178] on span at bounding box center [549, 181] width 30 height 30
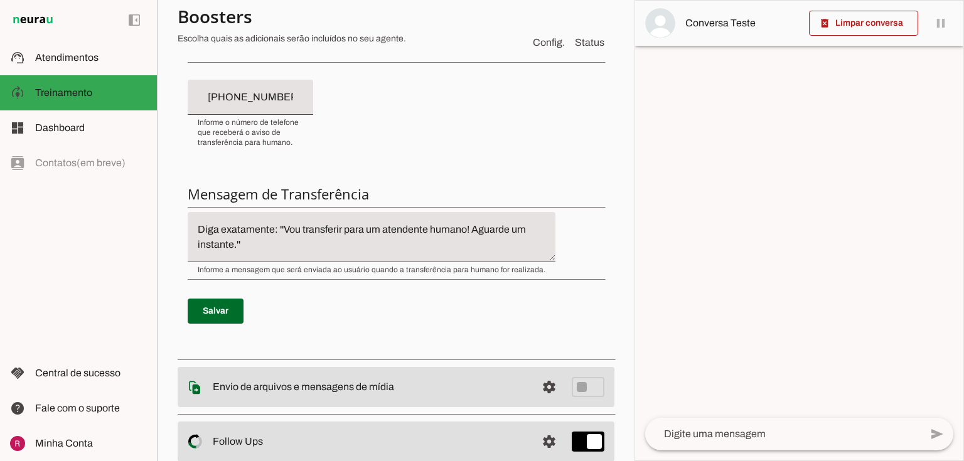
scroll to position [357, 0]
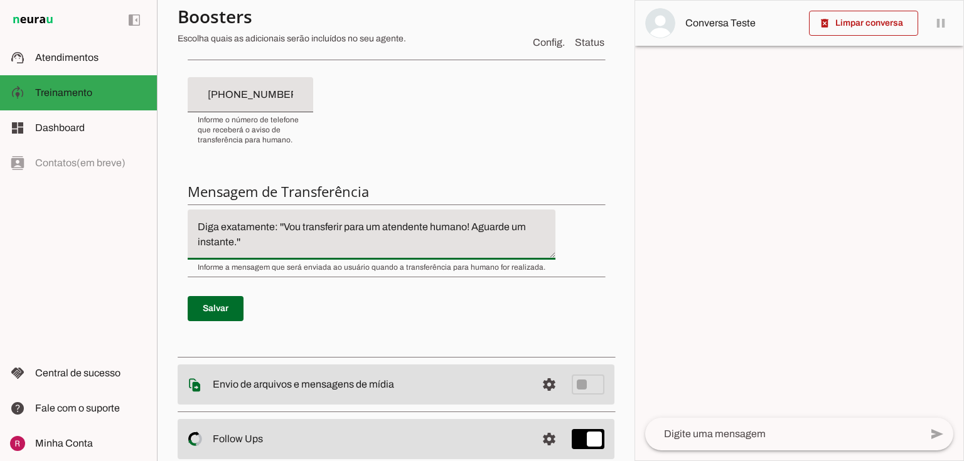
drag, startPoint x: 284, startPoint y: 228, endPoint x: 230, endPoint y: 244, distance: 55.8
click at [230, 244] on textarea "Diga exatamente: ''Vou transferir para um atendente humano! Aguarde um instante…" at bounding box center [372, 235] width 368 height 30
click at [284, 232] on textarea "Diga exatamente: ''Vou transferir para um atendente humano! Aguarde um instante…" at bounding box center [372, 235] width 368 height 30
drag, startPoint x: 284, startPoint y: 228, endPoint x: 465, endPoint y: 223, distance: 181.5
click at [465, 223] on textarea "Diga exatamente: ''Vou transferir para um atendente humano! Aguarde um instante…" at bounding box center [372, 235] width 368 height 30
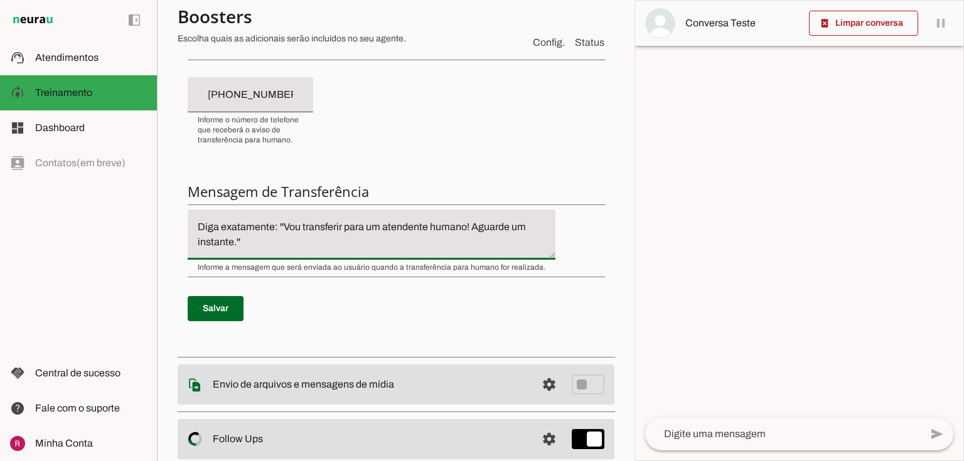
click at [465, 223] on textarea "Diga exatamente: ''Vou transferir para um atendente humano! Aguarde um instante…" at bounding box center [372, 235] width 368 height 30
drag, startPoint x: 465, startPoint y: 223, endPoint x: 365, endPoint y: 225, distance: 99.8
click at [365, 225] on textarea "Diga exatamente: ''Vou transferir para um atendente humano! Aguarde um instante…" at bounding box center [372, 235] width 368 height 30
click at [350, 241] on textarea "Diga exatamente: ''Vou transferir para uma colega dar continuidade em seu atend…" at bounding box center [372, 235] width 368 height 30
type textarea "Diga exatamente: ''Vou transferir para uma colega dar continuidade em seu atend…"
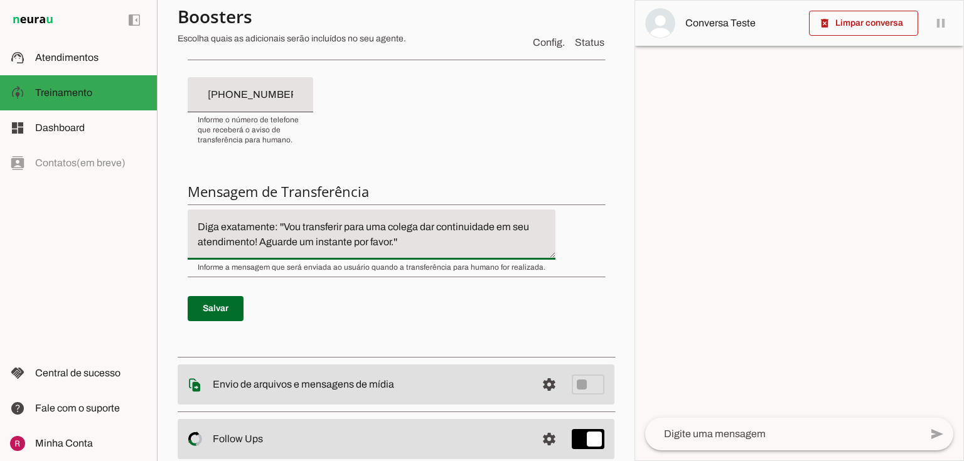
type md-filled-text-field "Diga exatamente: ''Vou transferir para uma colega dar continuidade em seu atend…"
click at [214, 301] on span at bounding box center [216, 309] width 56 height 30
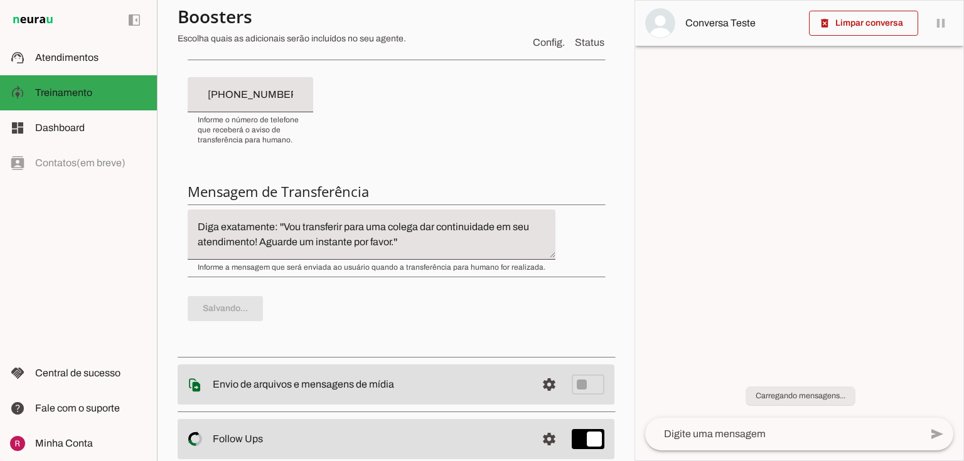
scroll to position [5, 0]
